Goal: Information Seeking & Learning: Compare options

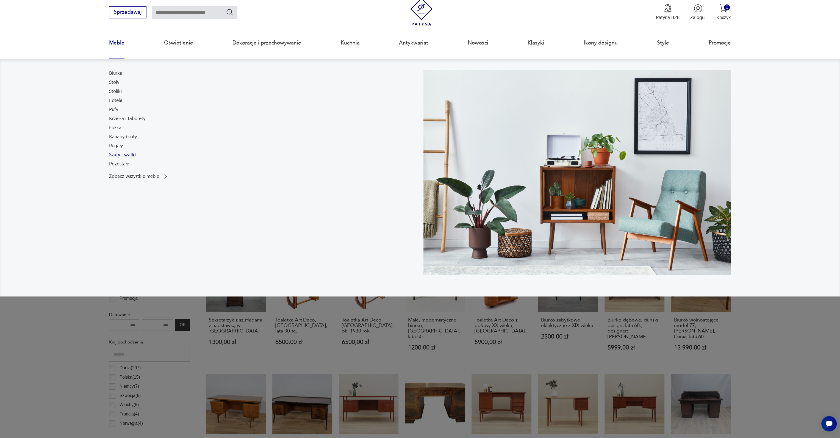
click at [127, 154] on link "Szafy i szafki" at bounding box center [122, 155] width 27 height 7
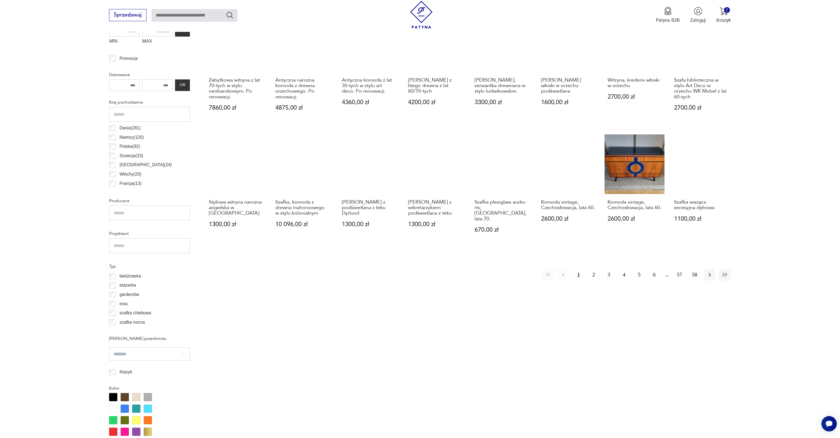
scroll to position [331, 0]
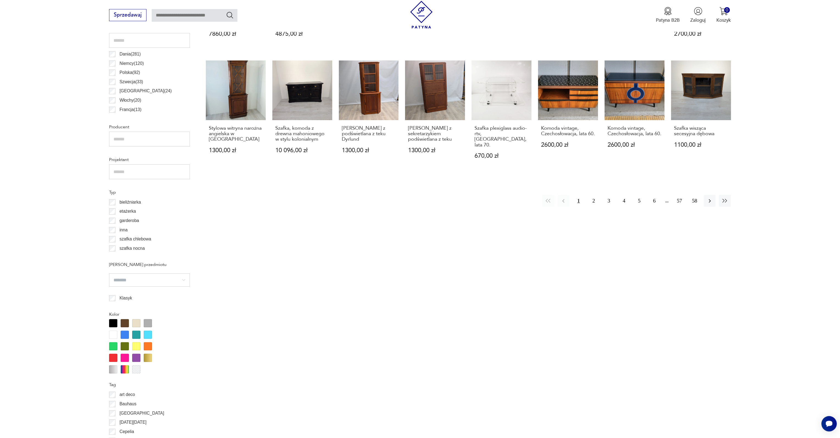
click at [111, 324] on div at bounding box center [113, 323] width 8 height 8
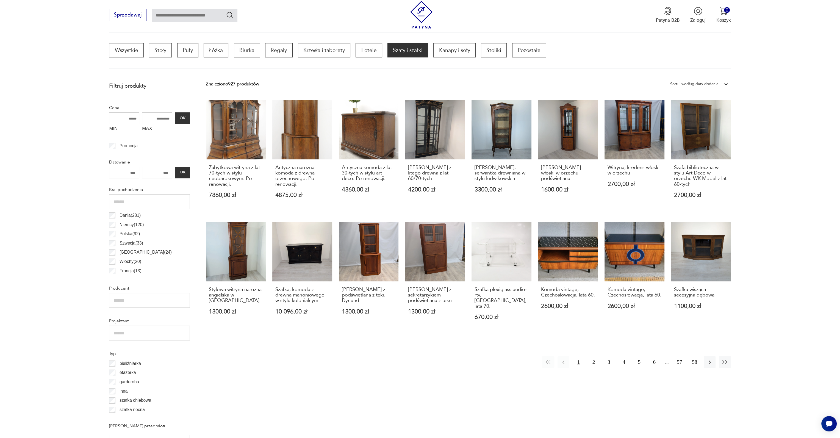
scroll to position [166, 0]
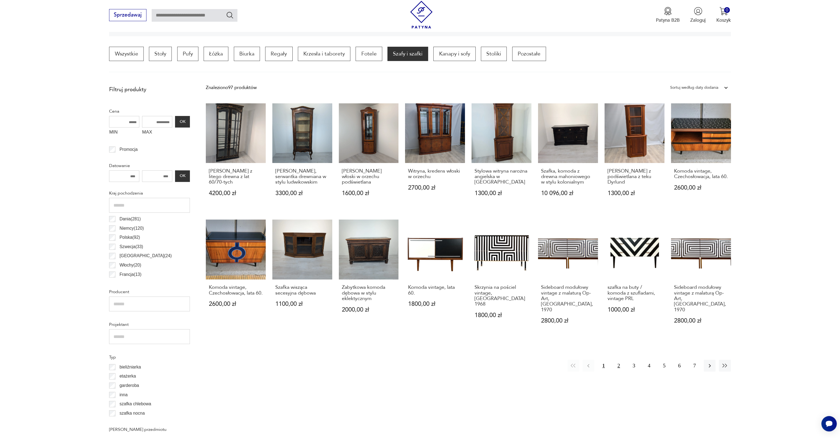
click at [617, 360] on button "2" at bounding box center [619, 366] width 12 height 12
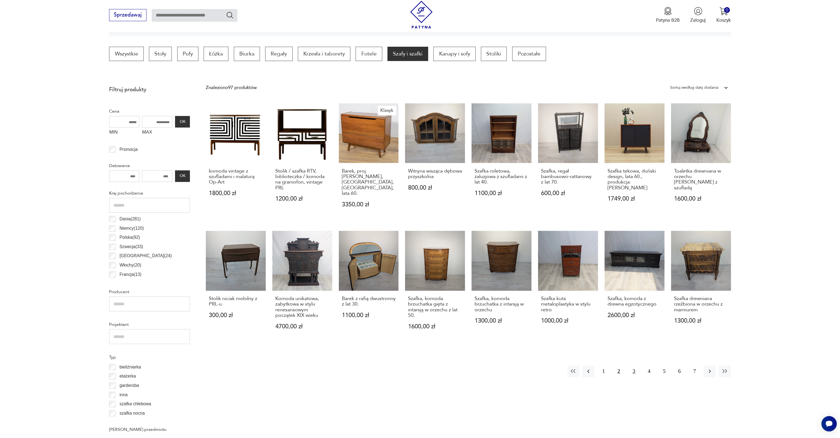
click at [635, 367] on button "3" at bounding box center [634, 371] width 12 height 12
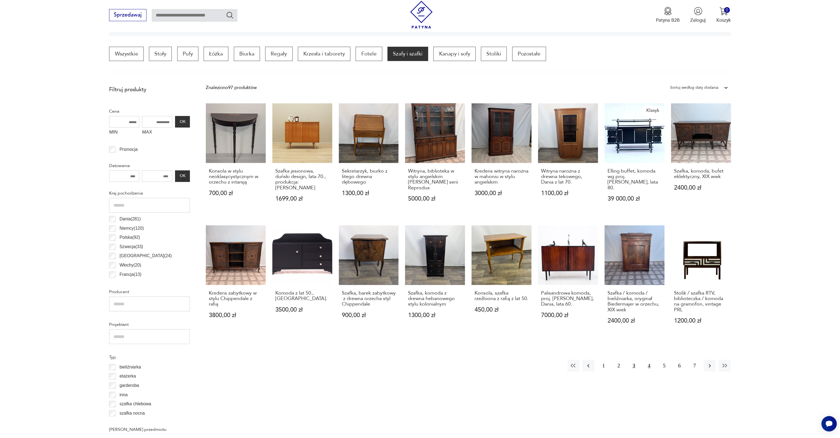
click at [648, 360] on button "4" at bounding box center [649, 366] width 12 height 12
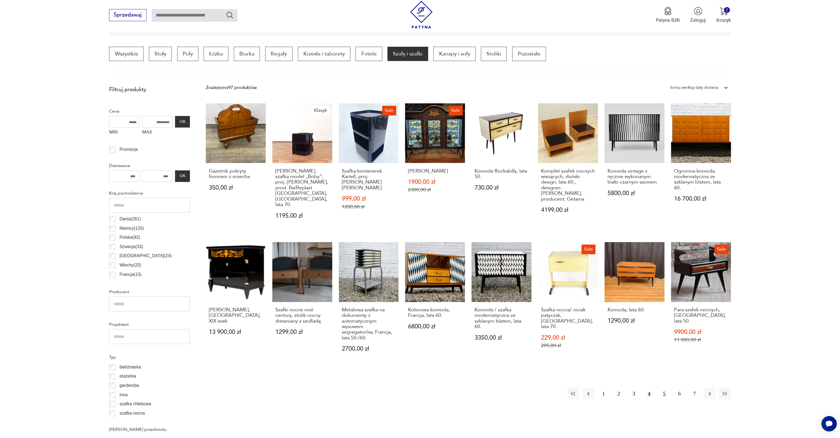
click at [661, 388] on button "5" at bounding box center [664, 394] width 12 height 12
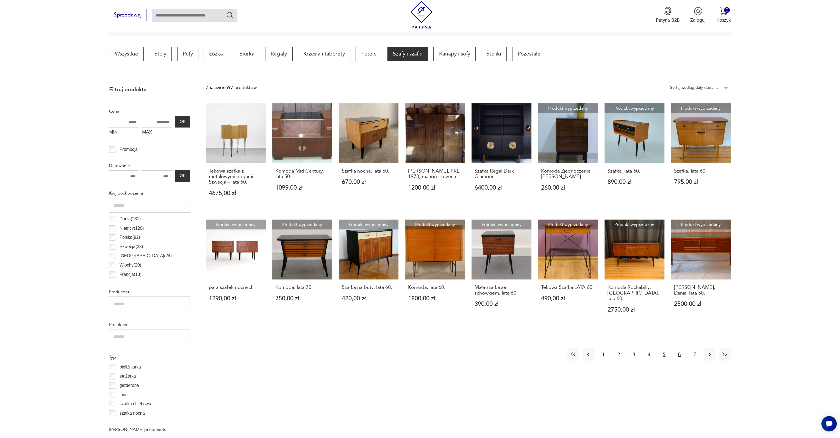
click at [681, 348] on button "6" at bounding box center [679, 354] width 12 height 12
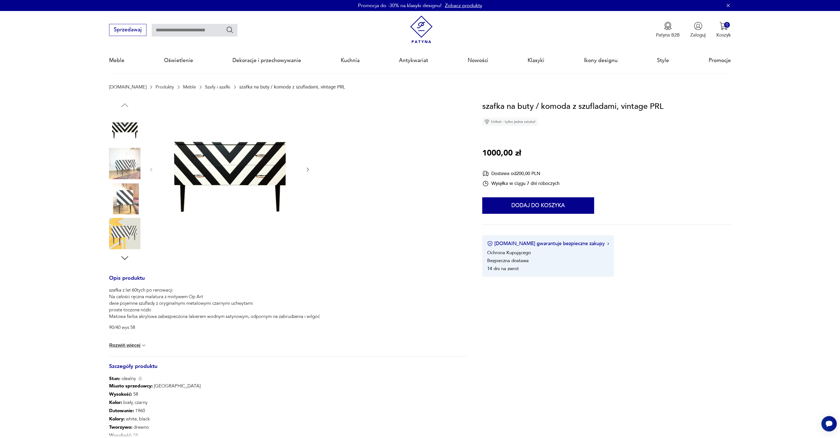
click at [123, 170] on img at bounding box center [124, 163] width 31 height 31
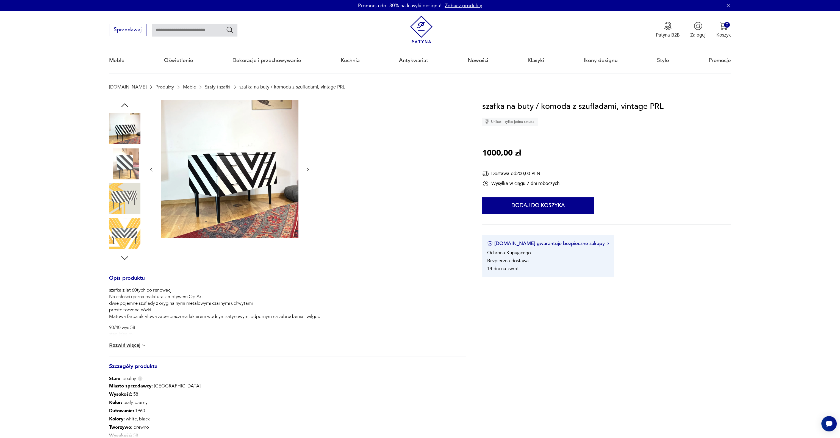
click at [123, 169] on img at bounding box center [124, 163] width 31 height 31
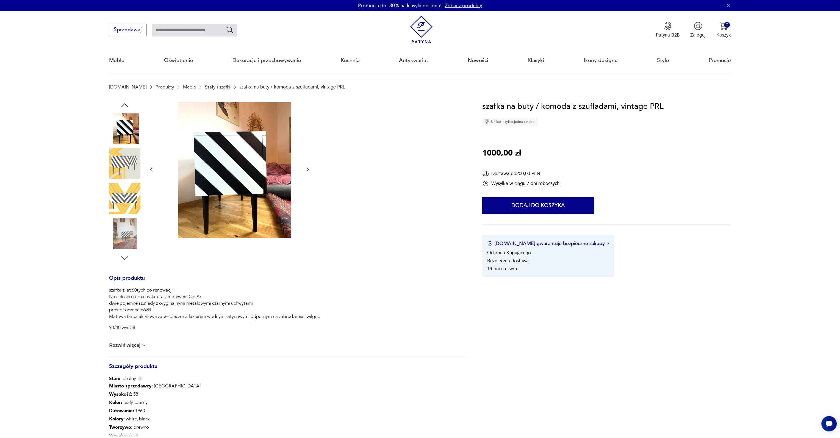
click at [123, 169] on img at bounding box center [124, 163] width 31 height 31
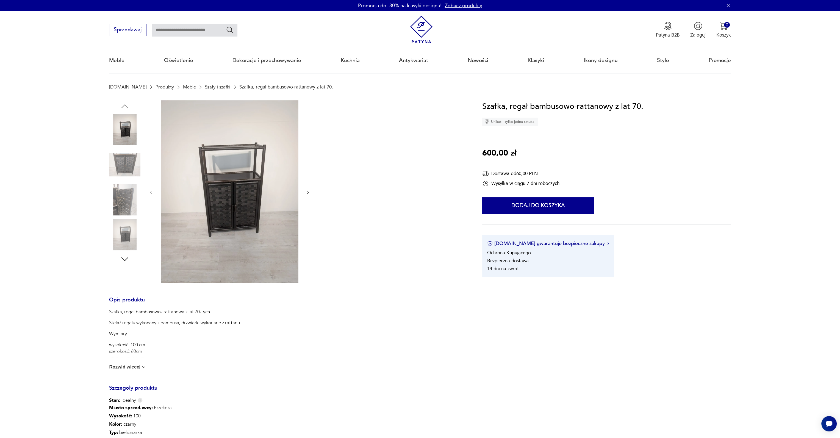
click at [240, 177] on img at bounding box center [230, 191] width 138 height 183
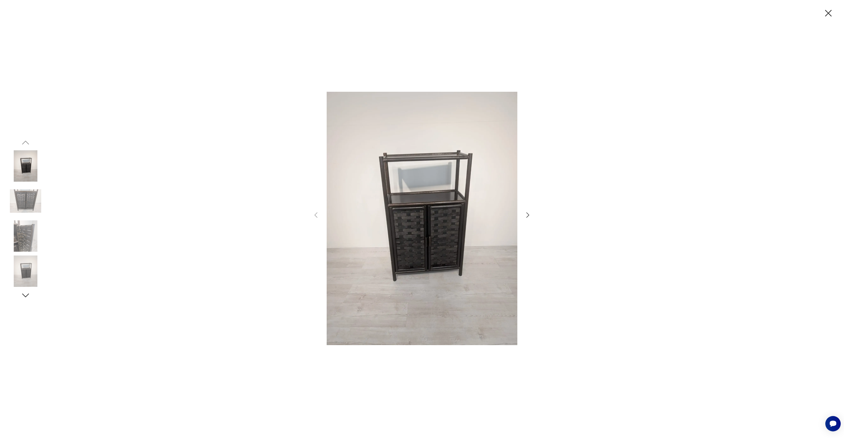
click at [25, 237] on img at bounding box center [25, 235] width 31 height 31
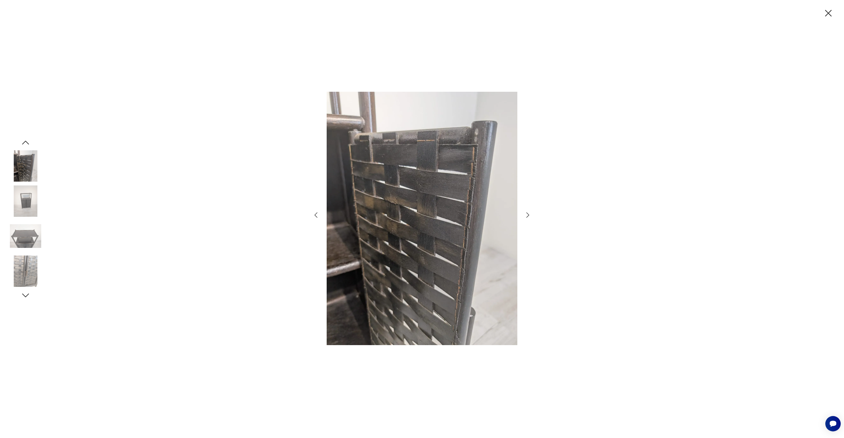
click at [25, 237] on img at bounding box center [25, 235] width 31 height 31
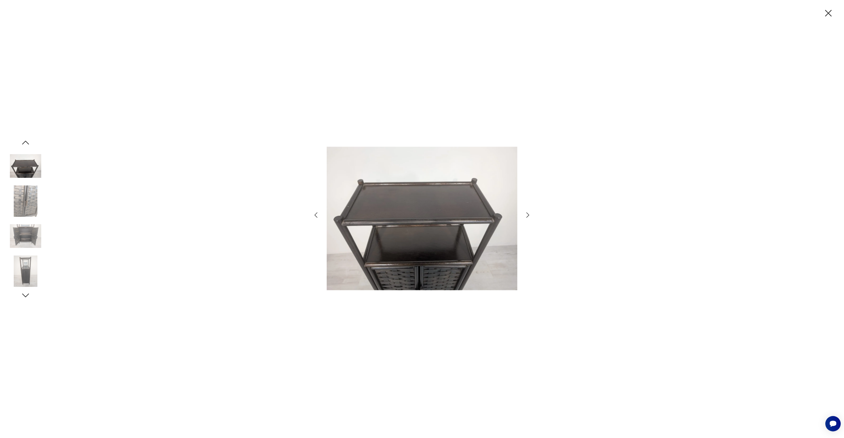
click at [25, 237] on img at bounding box center [25, 235] width 31 height 31
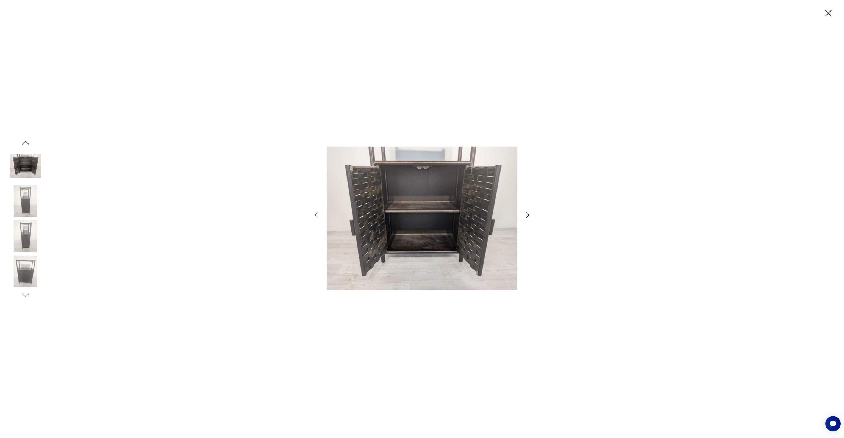
click at [25, 237] on img at bounding box center [25, 235] width 31 height 31
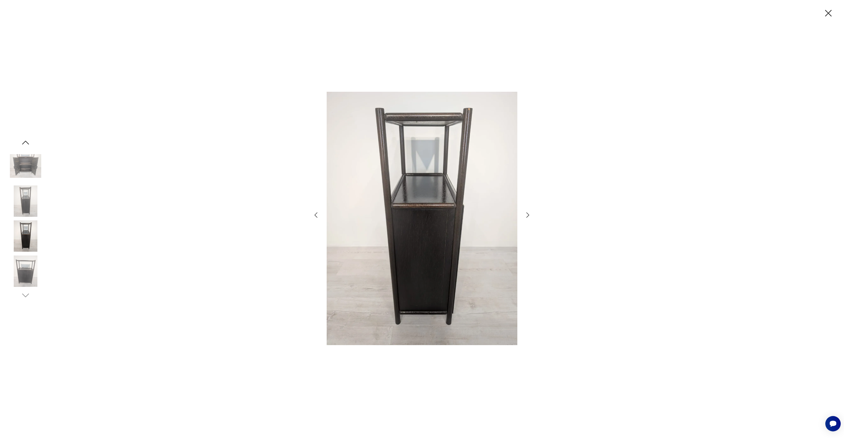
click at [25, 237] on img at bounding box center [25, 235] width 31 height 31
click at [23, 251] on img at bounding box center [25, 235] width 31 height 31
click at [23, 259] on img at bounding box center [25, 270] width 31 height 31
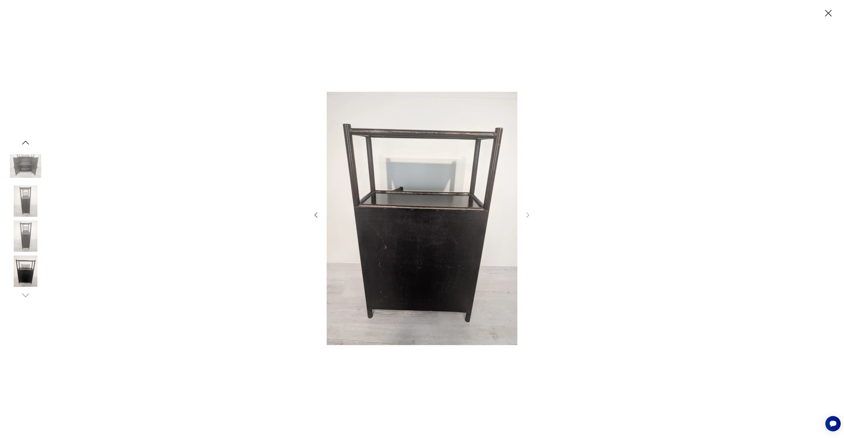
click at [28, 194] on img at bounding box center [25, 200] width 31 height 31
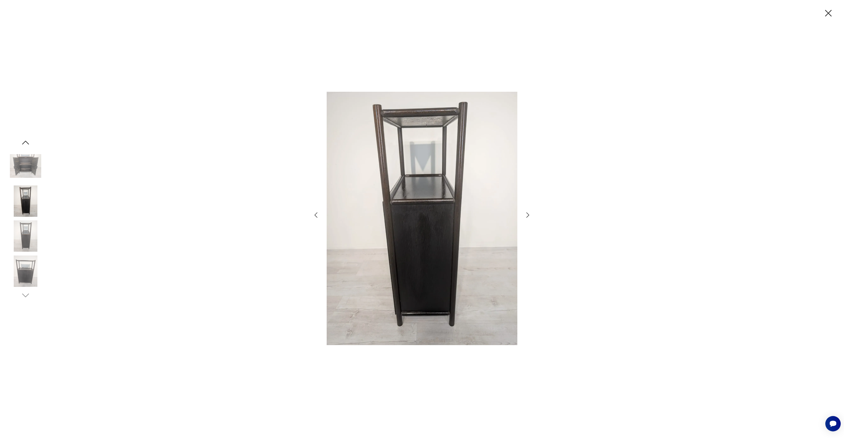
click at [30, 173] on img at bounding box center [25, 165] width 31 height 31
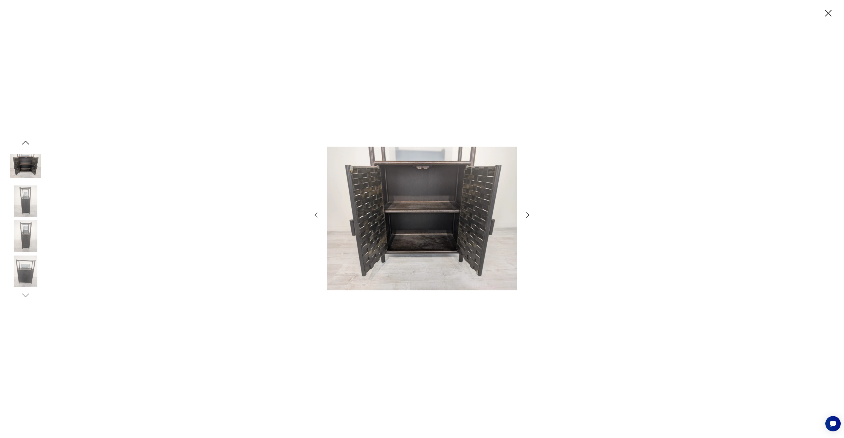
click at [28, 143] on icon "button" at bounding box center [25, 143] width 7 height 4
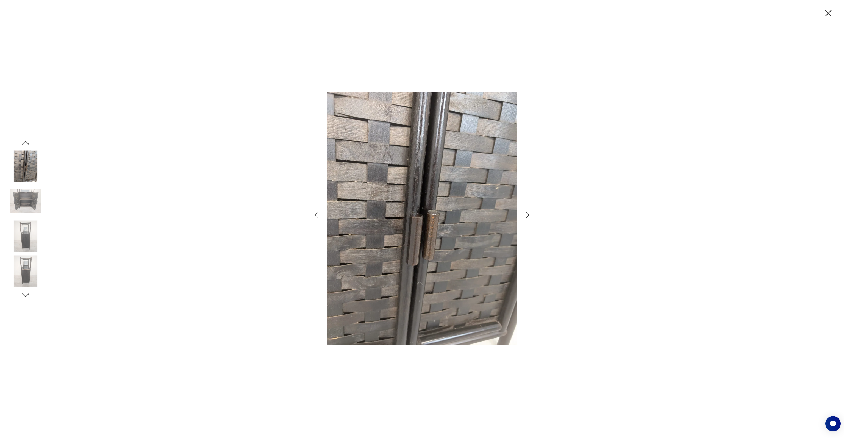
click at [27, 171] on img at bounding box center [25, 165] width 31 height 31
click at [30, 141] on icon "button" at bounding box center [26, 143] width 10 height 10
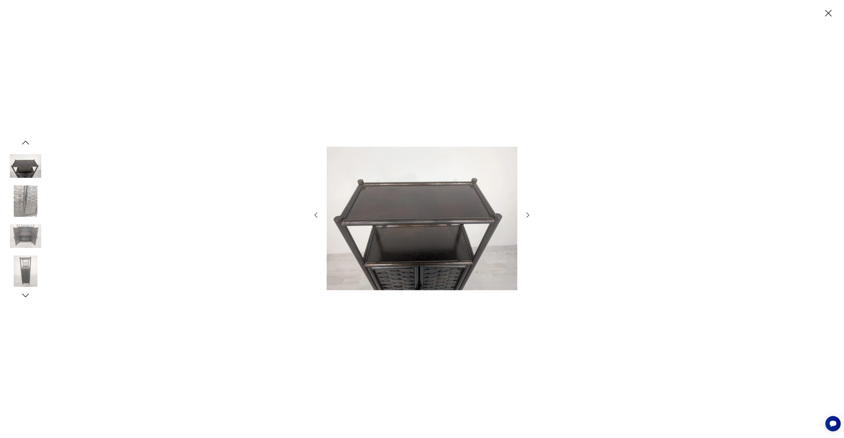
click at [25, 171] on img at bounding box center [25, 165] width 31 height 31
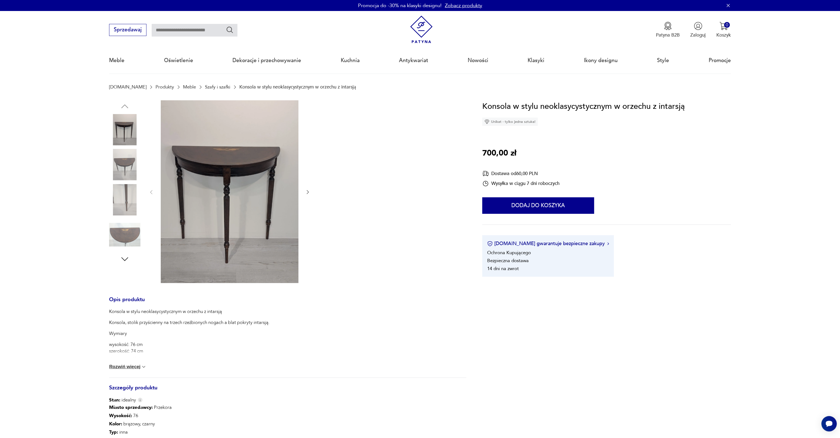
click at [127, 161] on img at bounding box center [124, 164] width 31 height 31
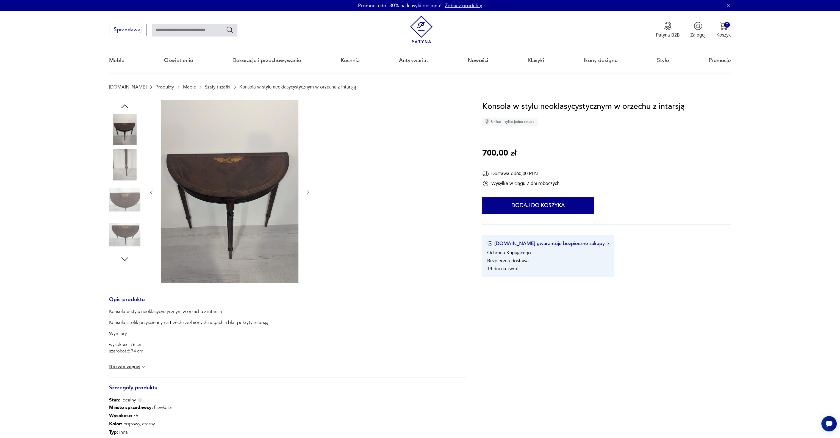
click at [128, 180] on img at bounding box center [124, 164] width 31 height 31
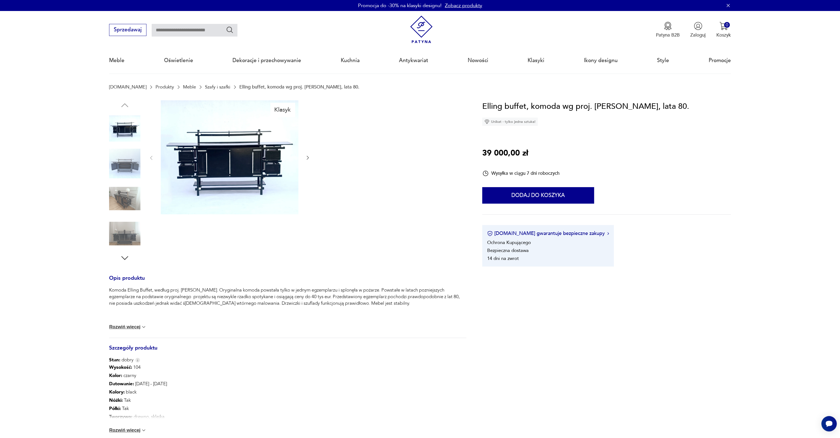
click at [131, 171] on img at bounding box center [124, 163] width 31 height 31
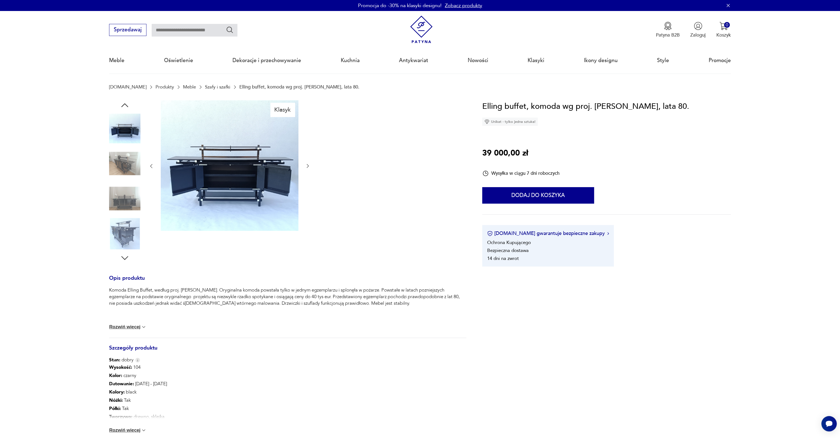
click at [127, 169] on img at bounding box center [124, 163] width 31 height 31
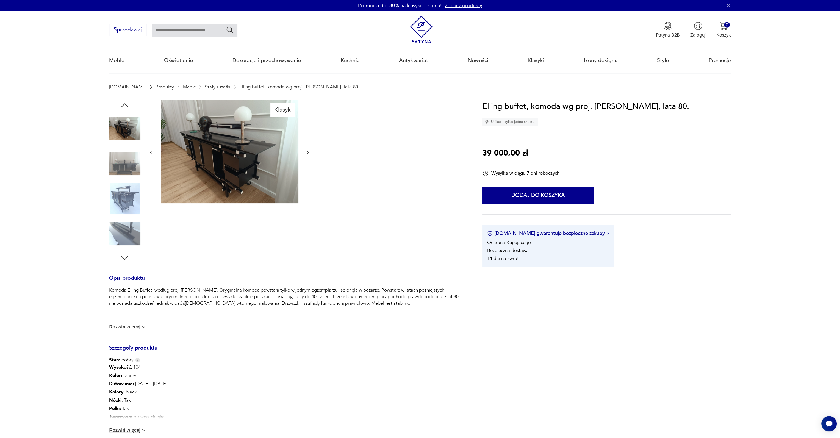
click at [127, 169] on img at bounding box center [124, 163] width 31 height 31
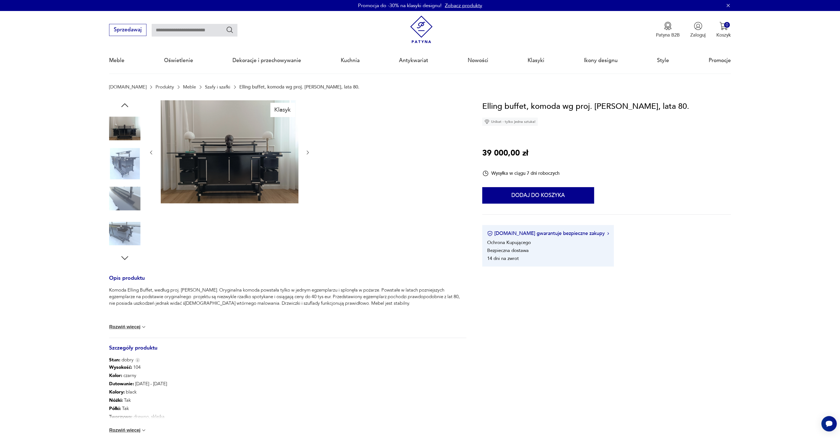
click at [127, 169] on img at bounding box center [124, 163] width 31 height 31
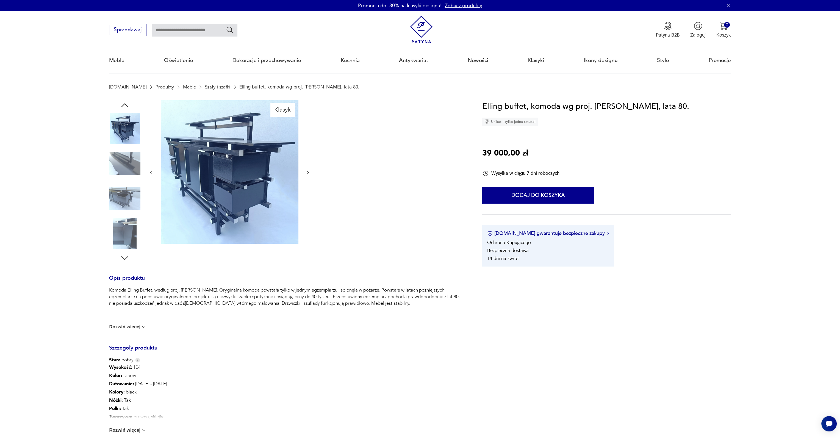
click at [127, 169] on img at bounding box center [124, 163] width 31 height 31
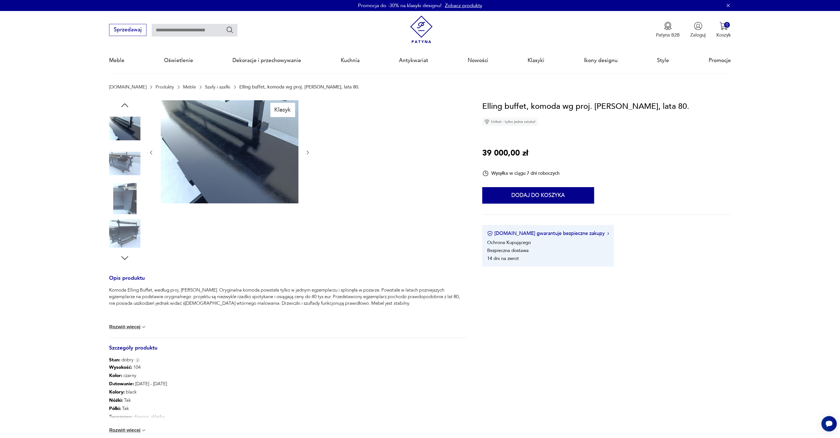
click at [127, 169] on img at bounding box center [124, 163] width 31 height 31
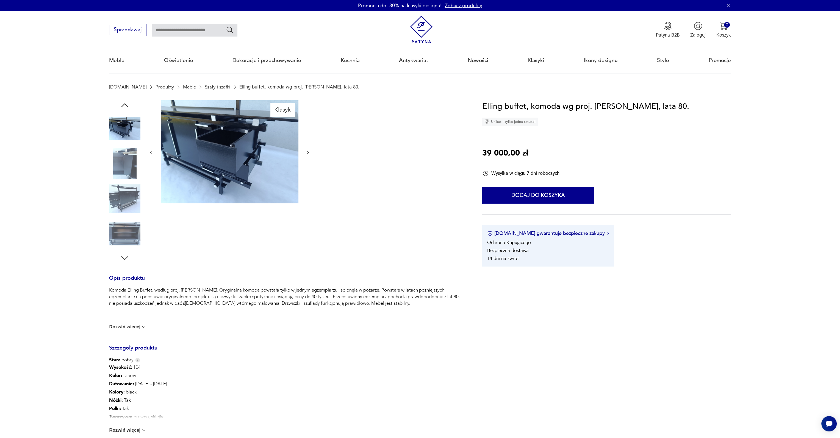
click at [127, 169] on img at bounding box center [124, 163] width 31 height 31
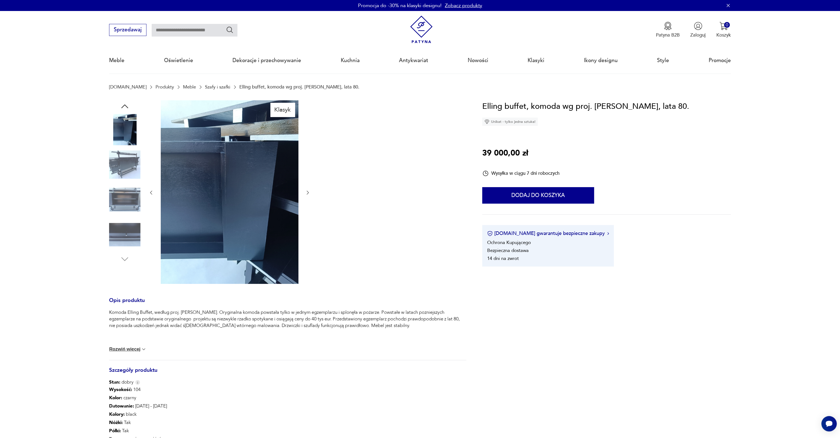
click at [123, 182] on div at bounding box center [124, 182] width 31 height 137
click at [129, 165] on img at bounding box center [124, 164] width 31 height 31
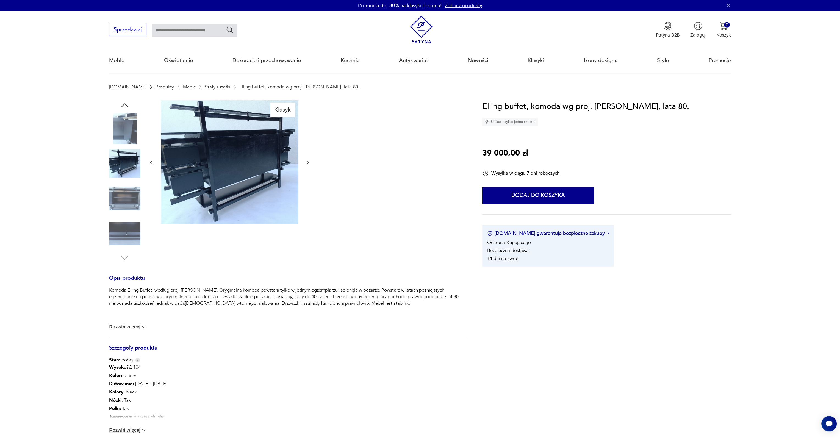
click at [124, 178] on img at bounding box center [124, 163] width 31 height 31
click at [124, 185] on img at bounding box center [124, 198] width 31 height 31
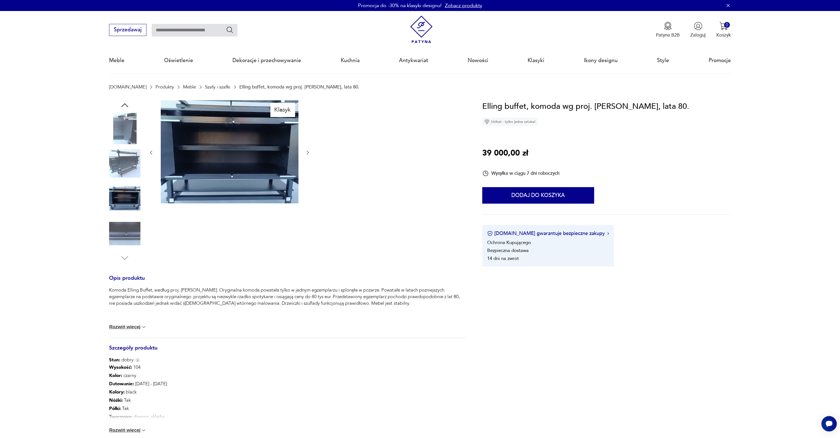
click at [129, 224] on img at bounding box center [124, 233] width 31 height 31
